Goal: Task Accomplishment & Management: Use online tool/utility

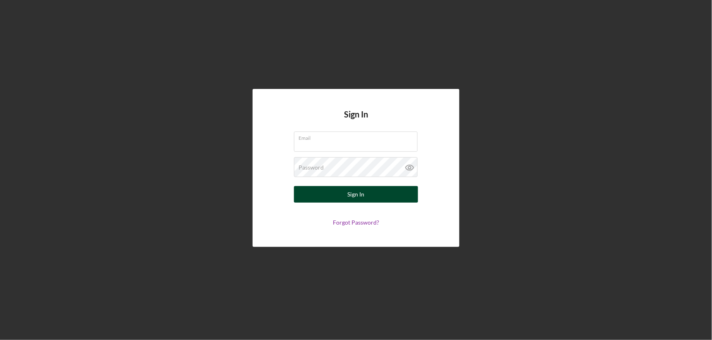
type input "[EMAIL_ADDRESS][DOMAIN_NAME]"
click at [346, 197] on button "Sign In" at bounding box center [356, 194] width 124 height 17
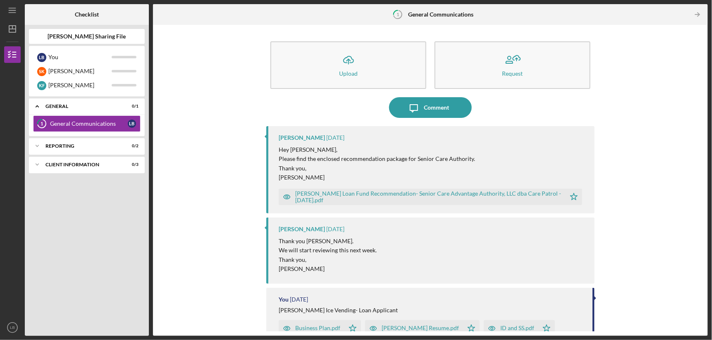
click at [322, 195] on div "[PERSON_NAME] Loan Fund Recommendation- Senior Care Advantage Authority, LLC db…" at bounding box center [428, 196] width 266 height 13
